Goal: Check status: Check status

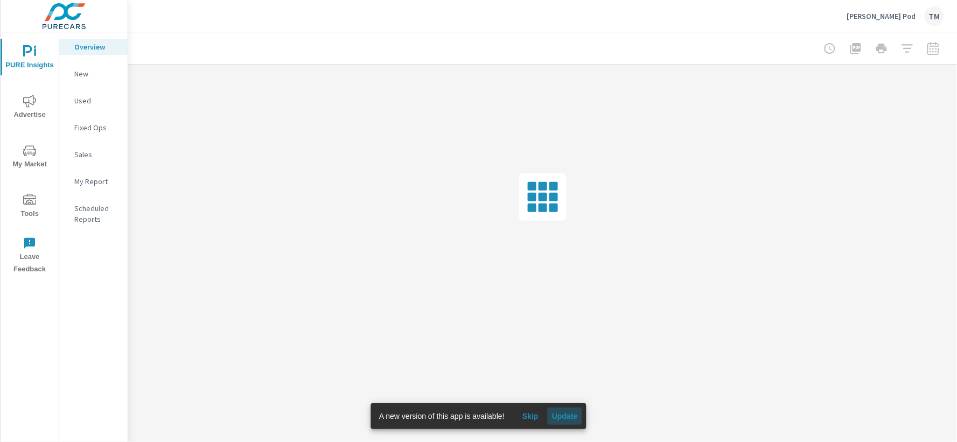
click at [570, 421] on button "Update" at bounding box center [564, 416] width 34 height 17
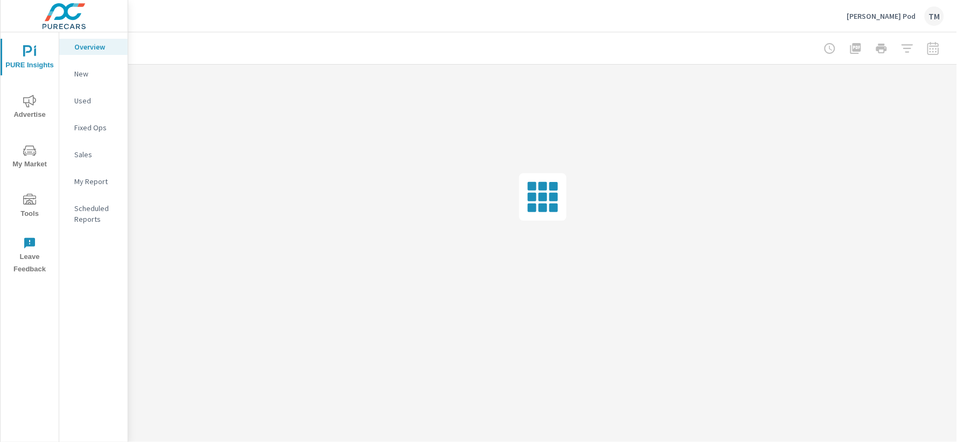
click at [904, 45] on div at bounding box center [881, 49] width 125 height 22
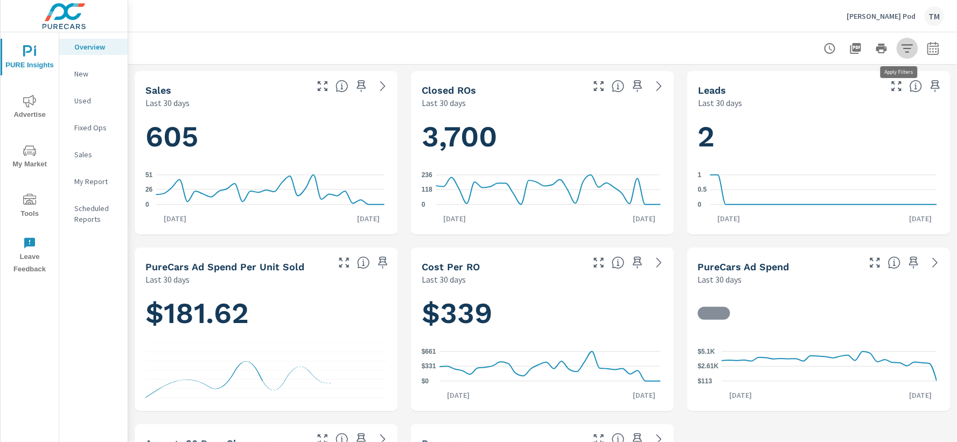
click at [902, 48] on icon "button" at bounding box center [906, 48] width 11 height 8
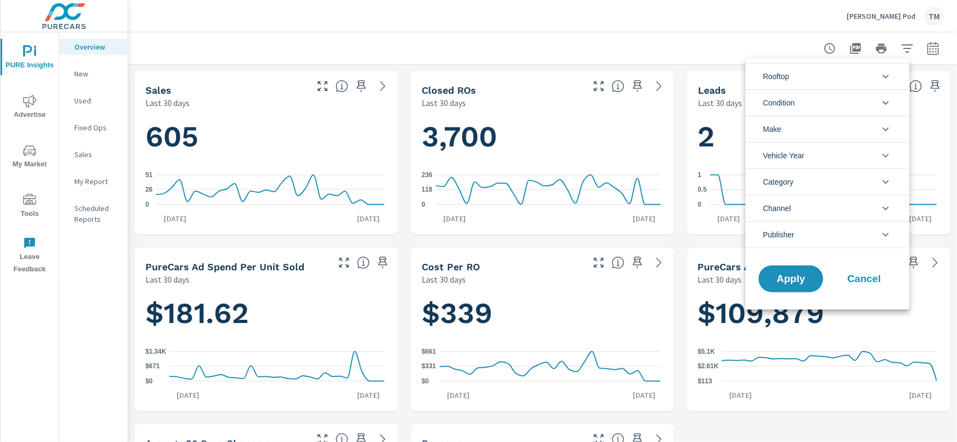
click at [806, 82] on li "Rooftop" at bounding box center [828, 76] width 164 height 26
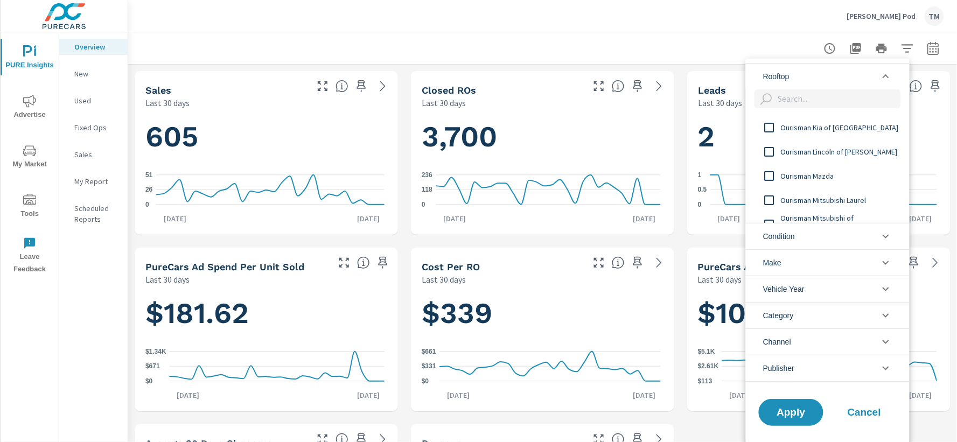
scroll to position [239, 0]
click at [772, 178] on input "filter options" at bounding box center [769, 177] width 23 height 23
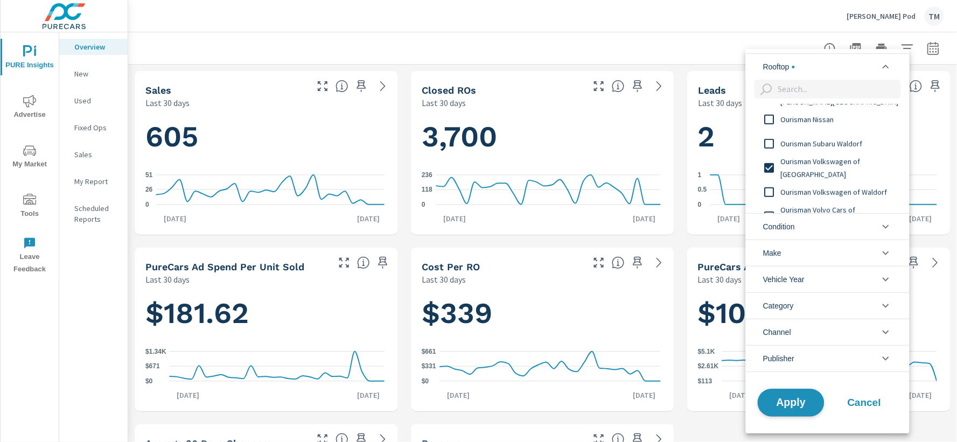
click at [798, 402] on span "Apply" at bounding box center [791, 402] width 44 height 10
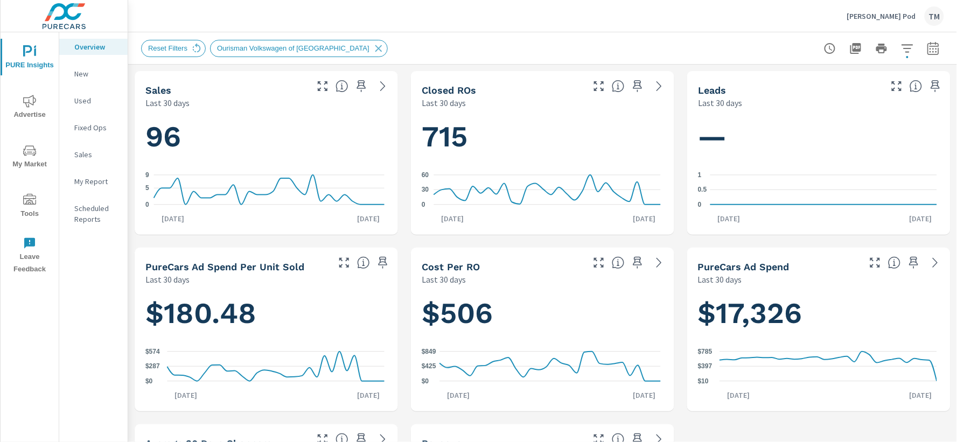
click at [36, 101] on span "Advertise" at bounding box center [30, 108] width 52 height 26
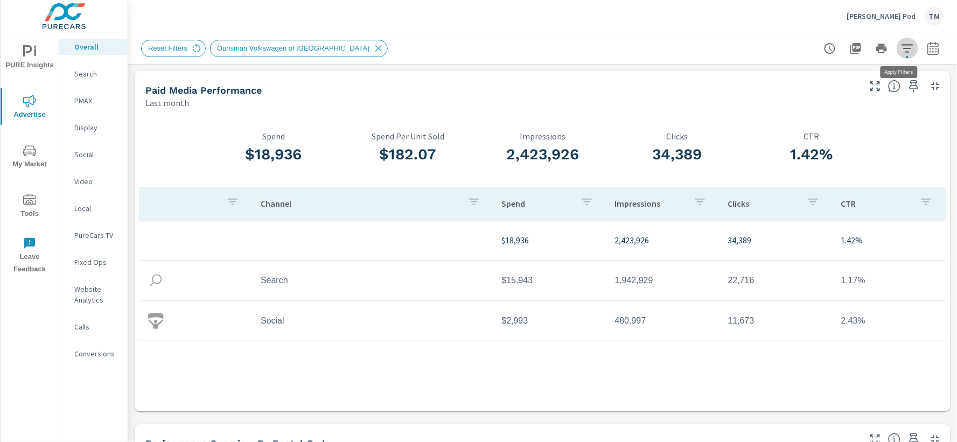
click at [903, 51] on icon "button" at bounding box center [907, 48] width 13 height 13
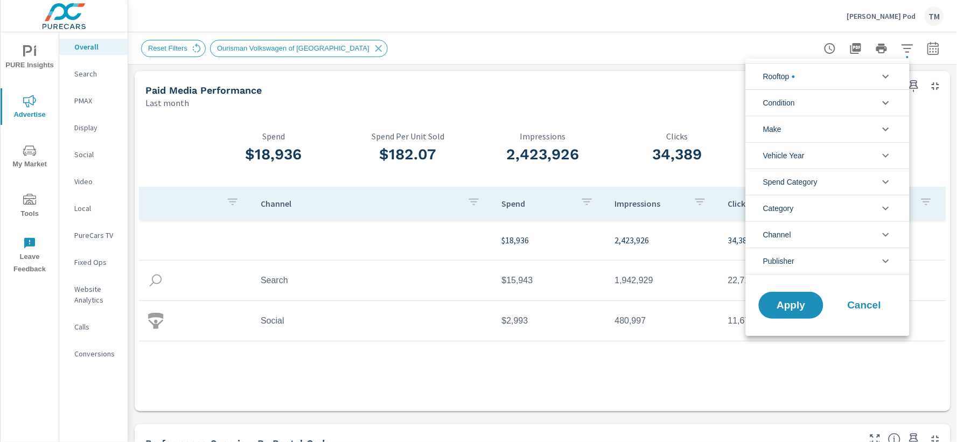
click at [840, 82] on li "Rooftop" at bounding box center [828, 76] width 164 height 26
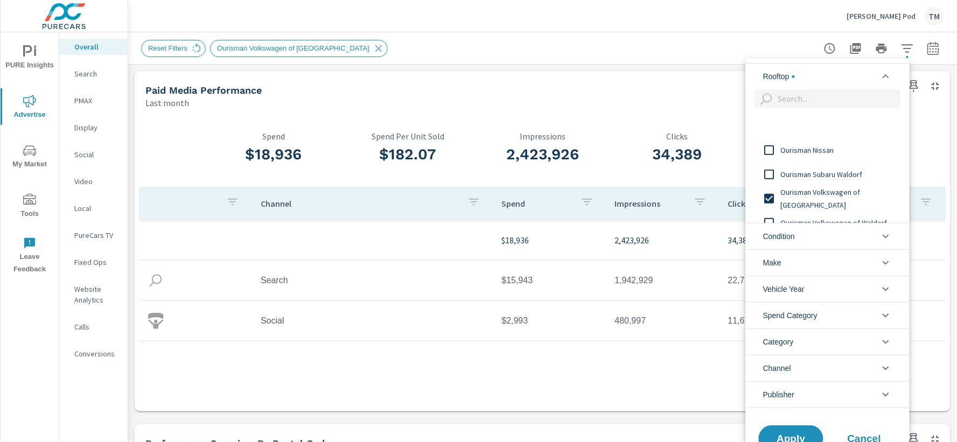
scroll to position [278, 0]
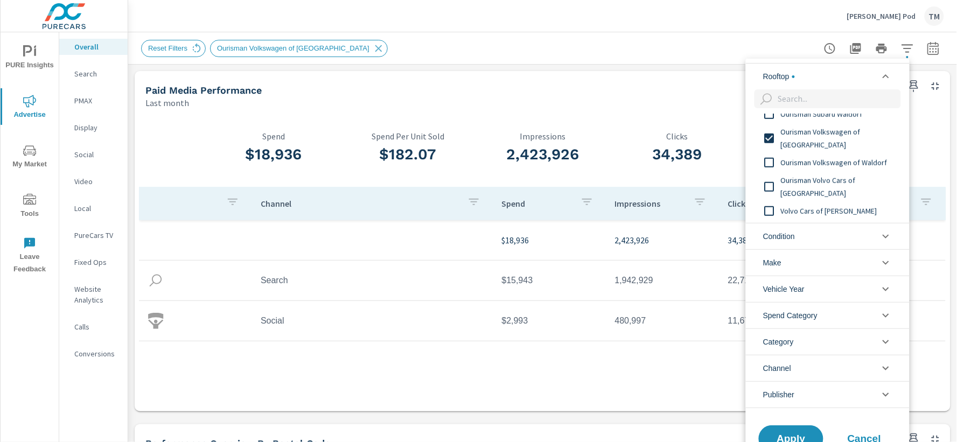
click at [585, 411] on div at bounding box center [478, 221] width 957 height 442
